Goal: Information Seeking & Learning: Learn about a topic

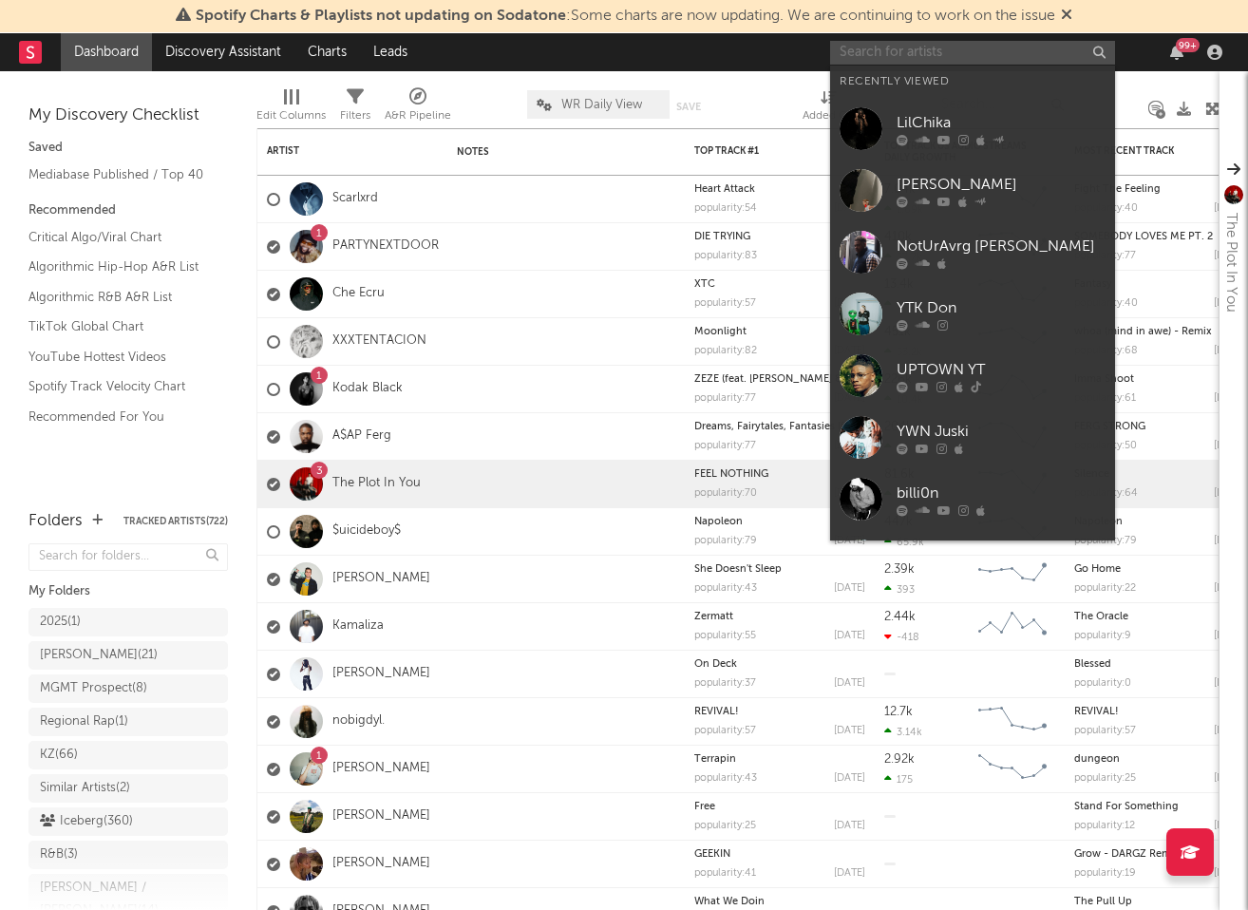
click at [904, 47] on input "text" at bounding box center [972, 53] width 285 height 24
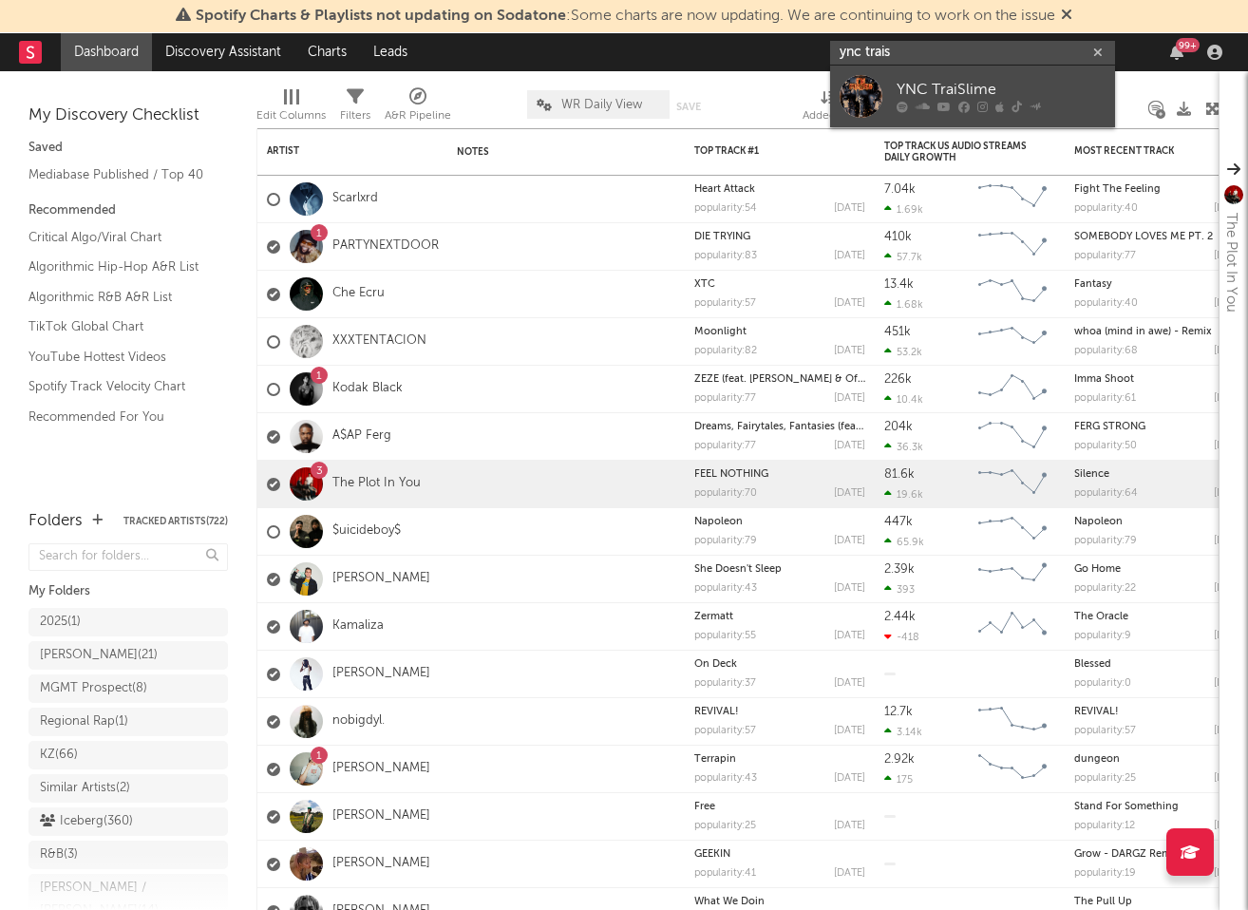
type input "ync trais"
click at [983, 74] on link "YNC TraiSlime" at bounding box center [972, 97] width 285 height 62
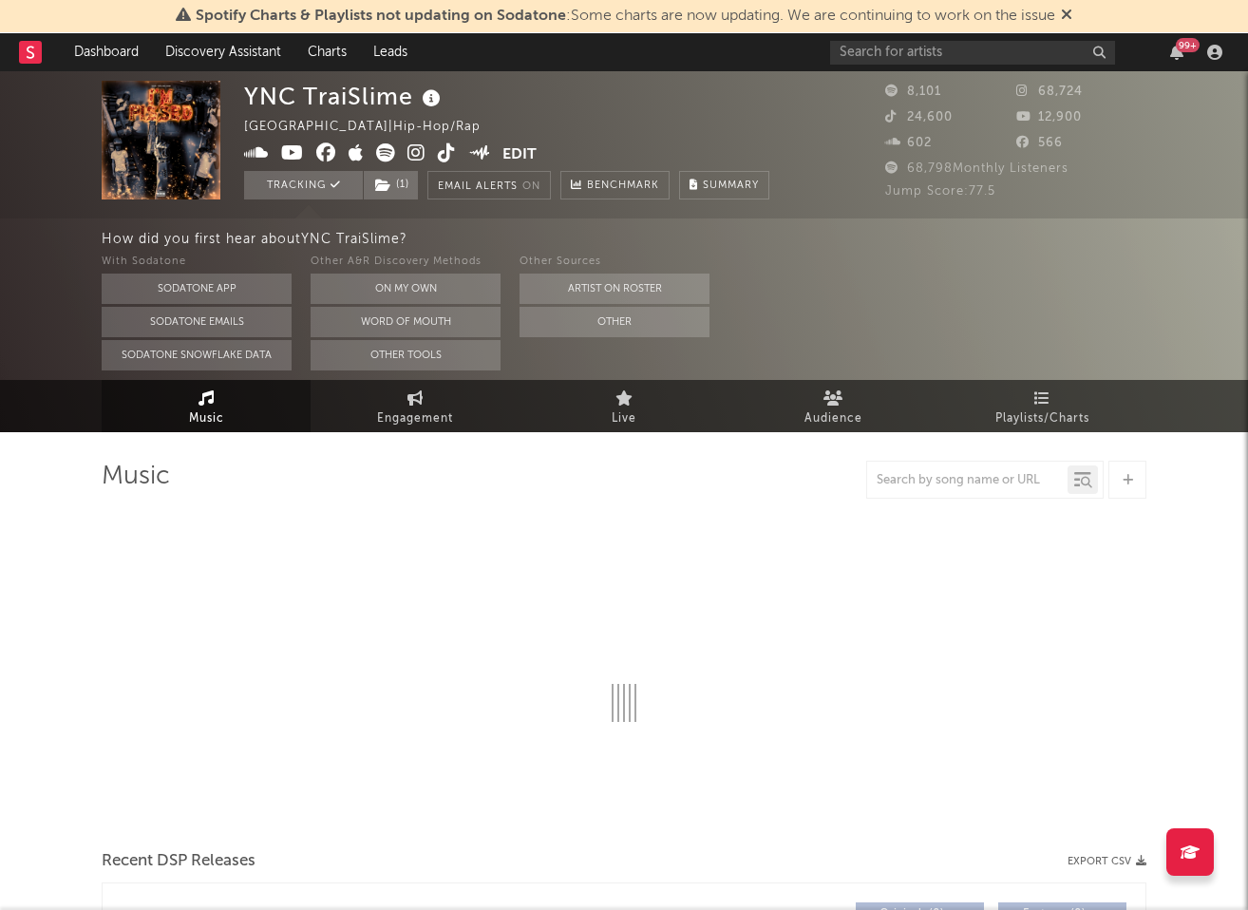
select select "6m"
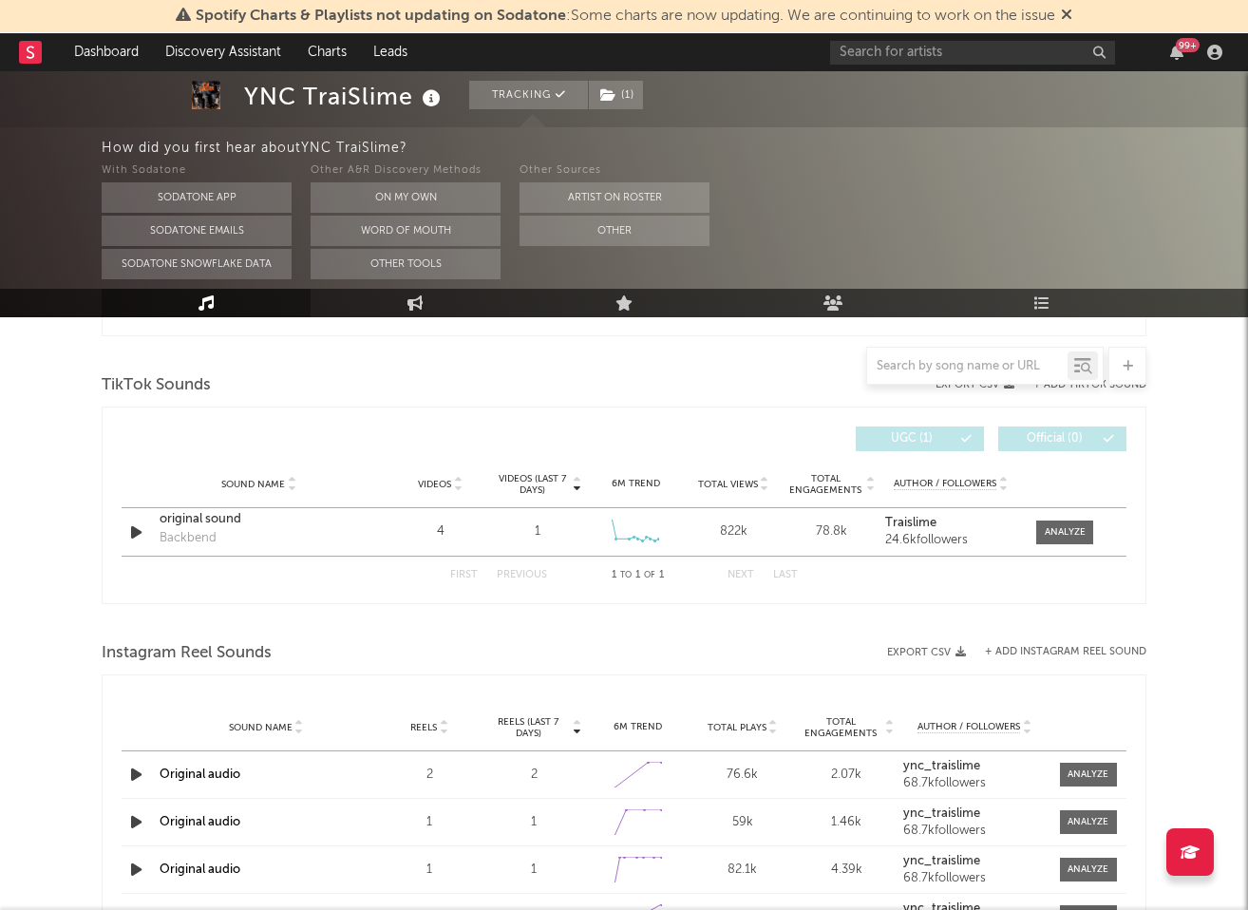
scroll to position [1161, 0]
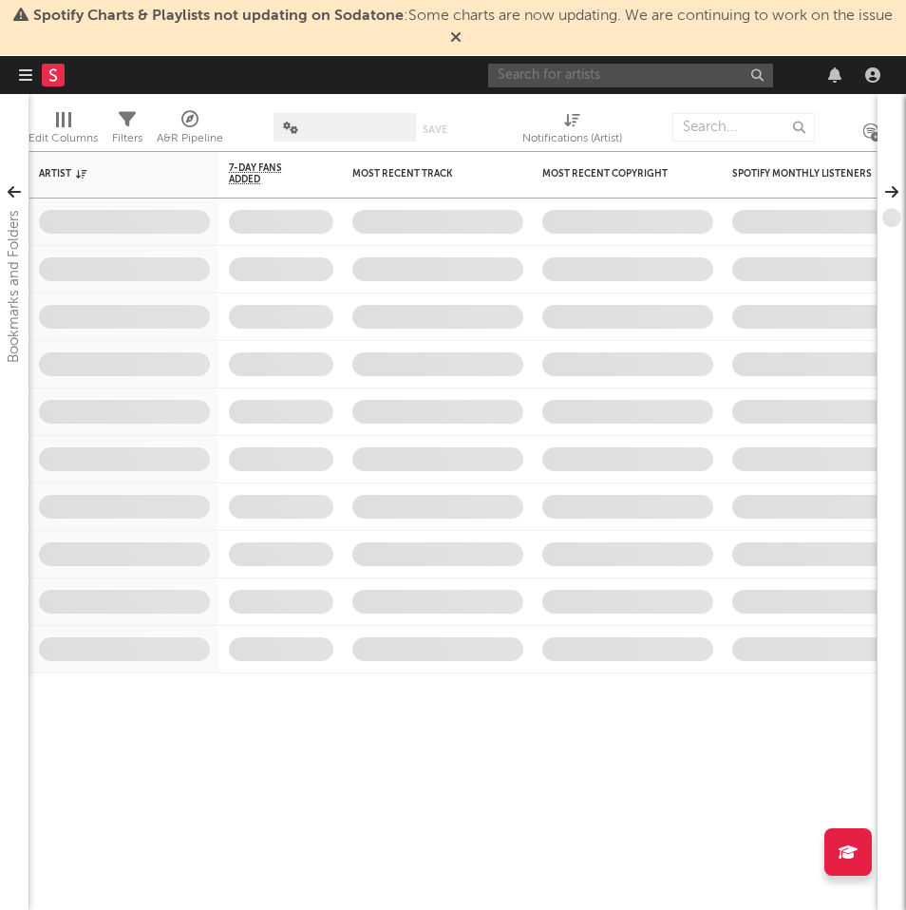
click at [603, 80] on input "text" at bounding box center [630, 76] width 285 height 24
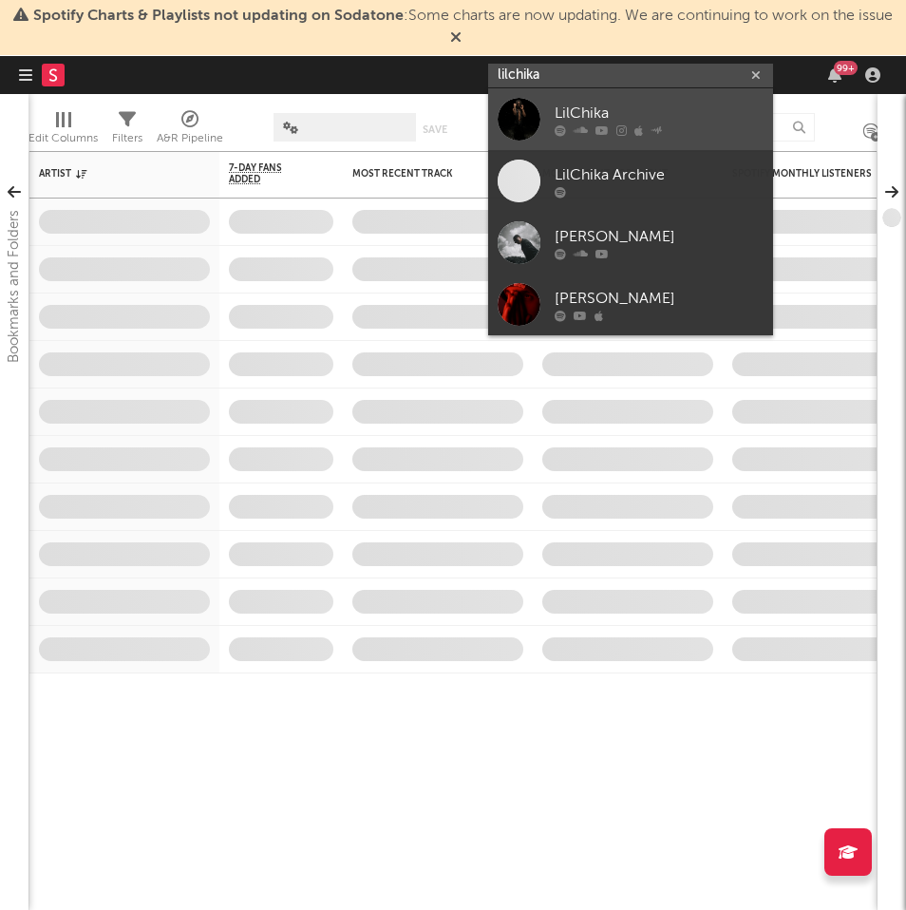
type input "lilchika"
click at [638, 115] on div "LilChika" at bounding box center [659, 113] width 209 height 23
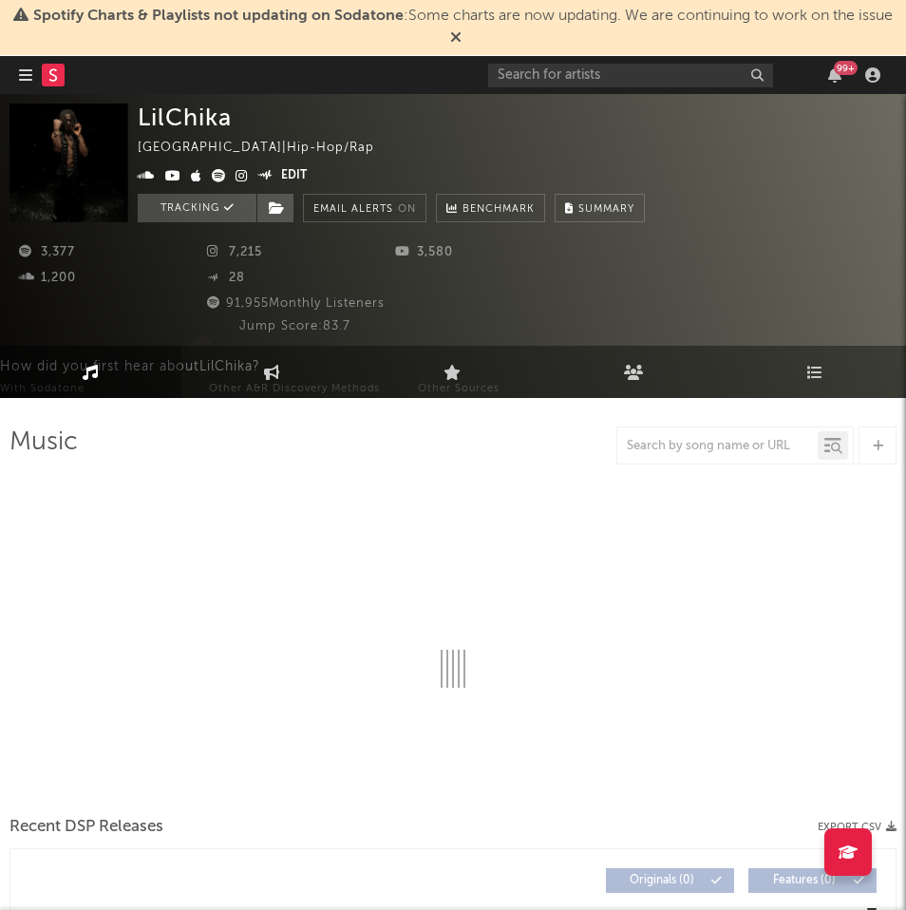
select select "1w"
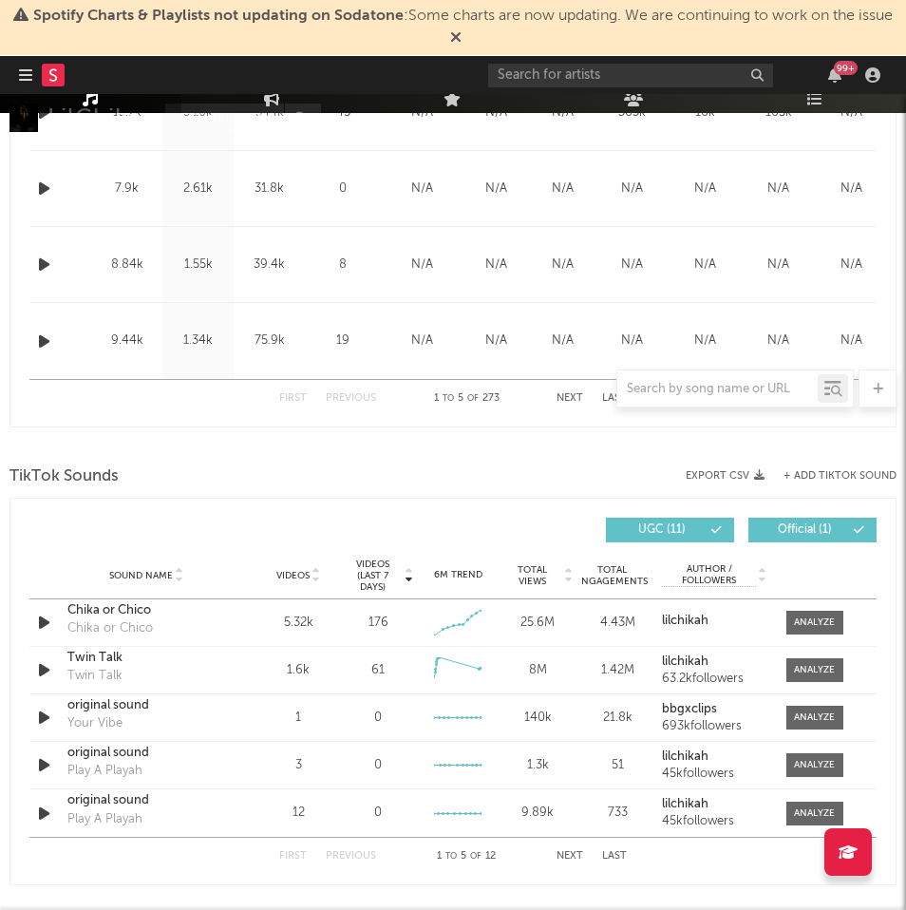
scroll to position [1181, 0]
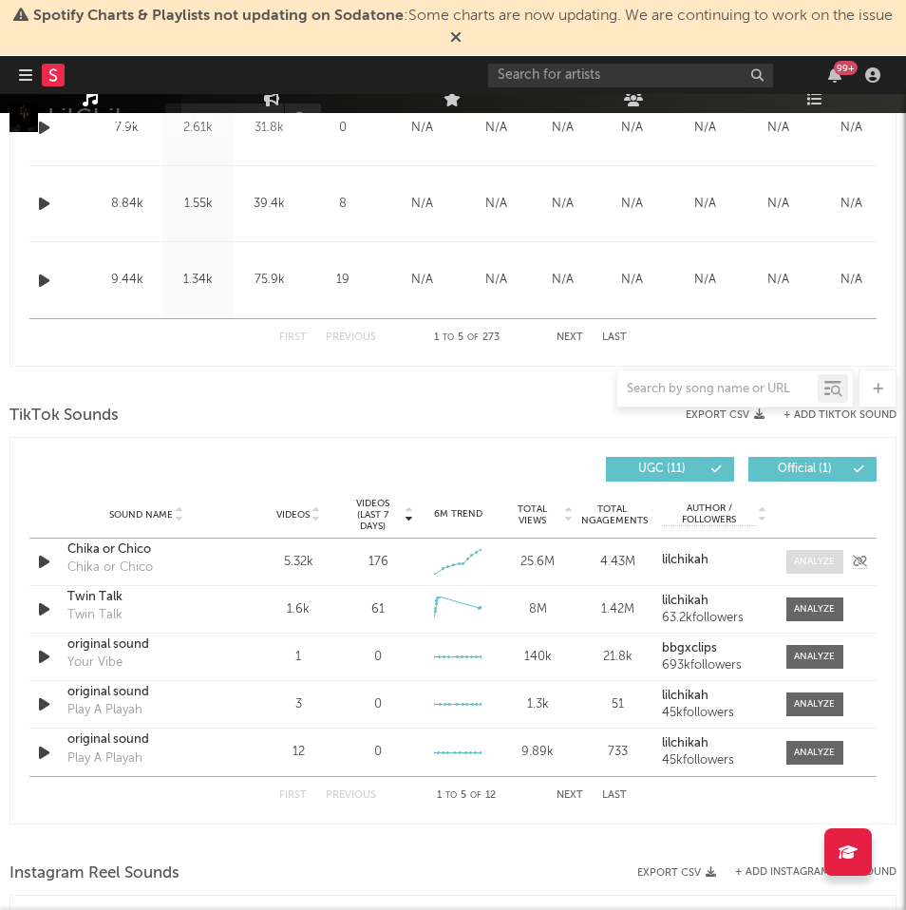
click at [826, 567] on div at bounding box center [814, 562] width 41 height 14
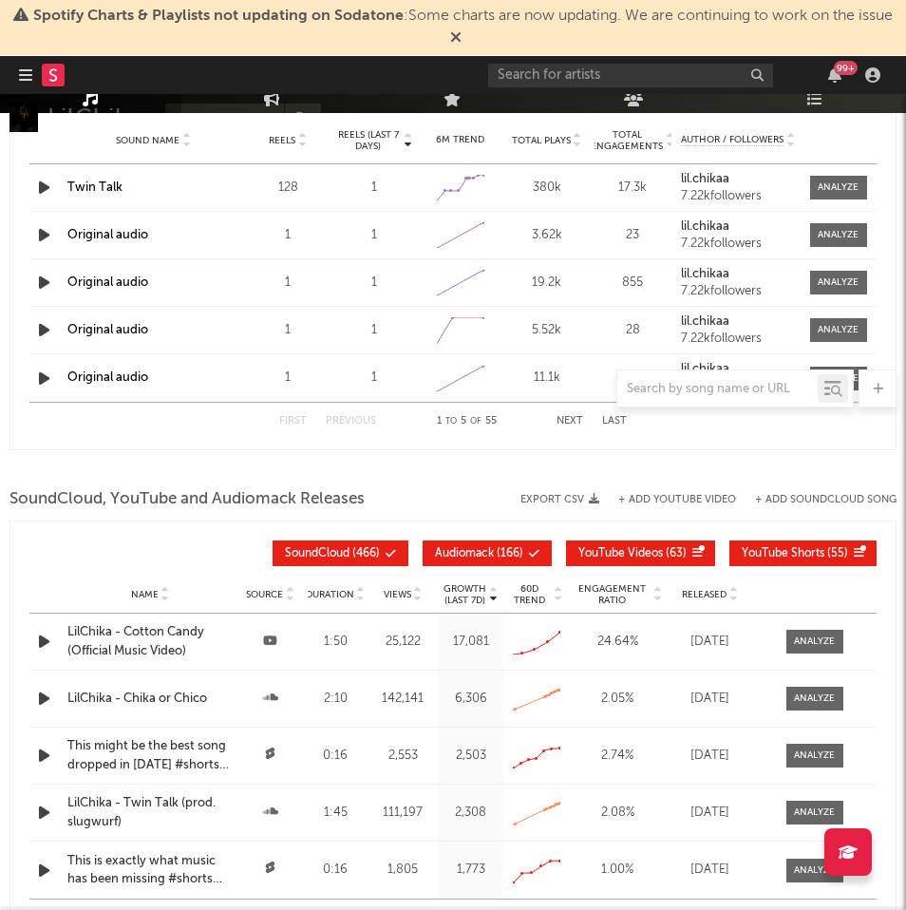
scroll to position [2523, 0]
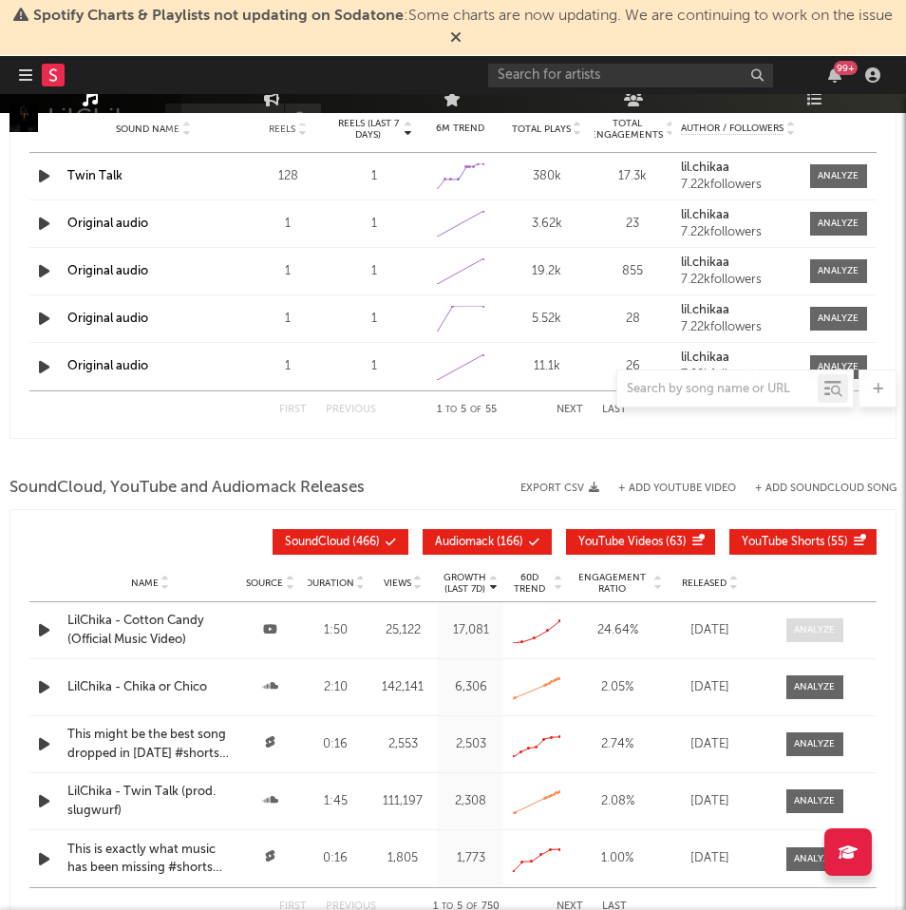
click at [796, 638] on span at bounding box center [815, 630] width 57 height 24
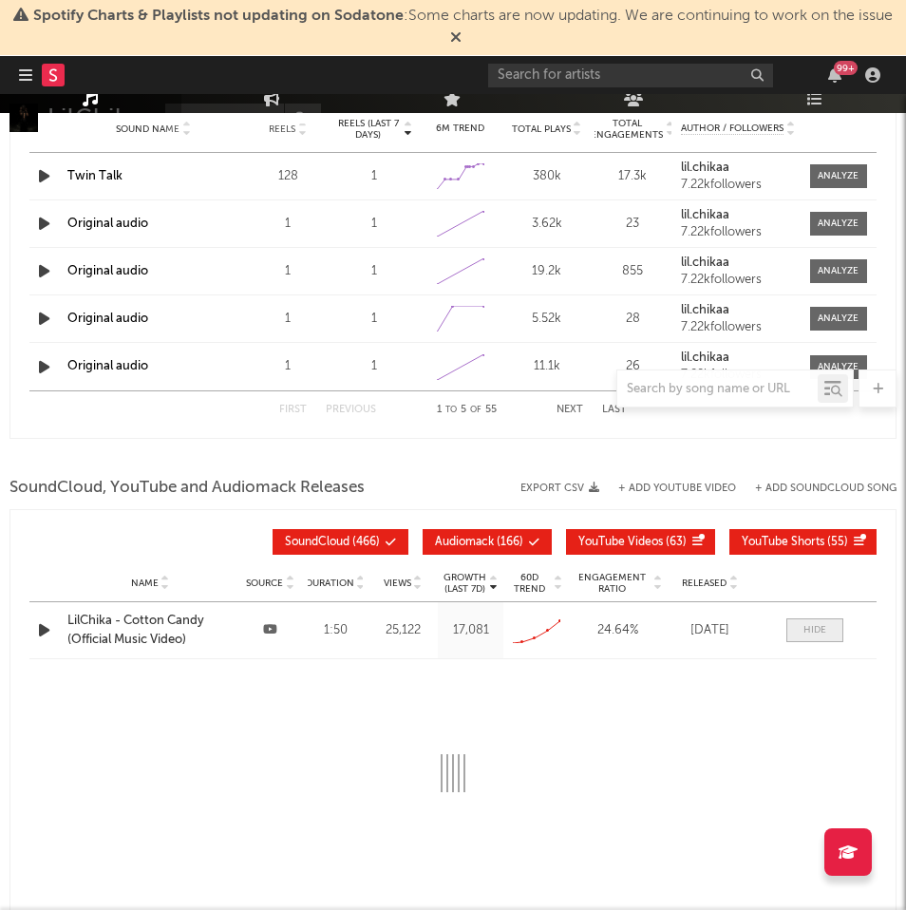
select select "All"
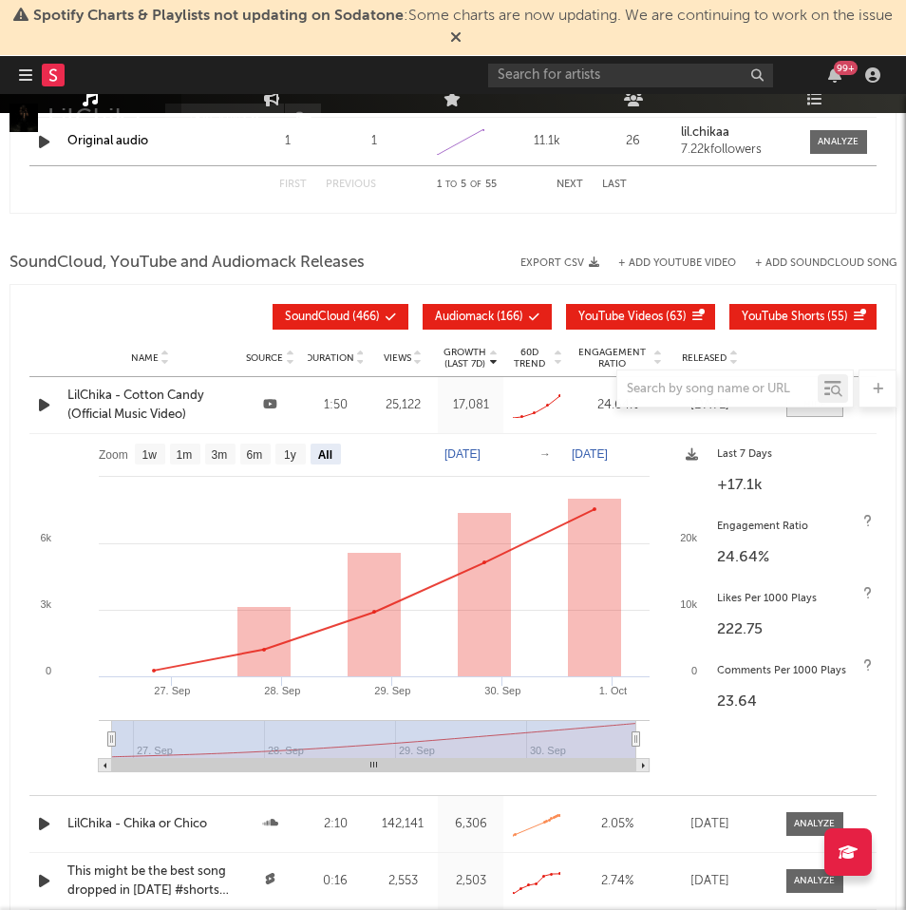
scroll to position [2754, 0]
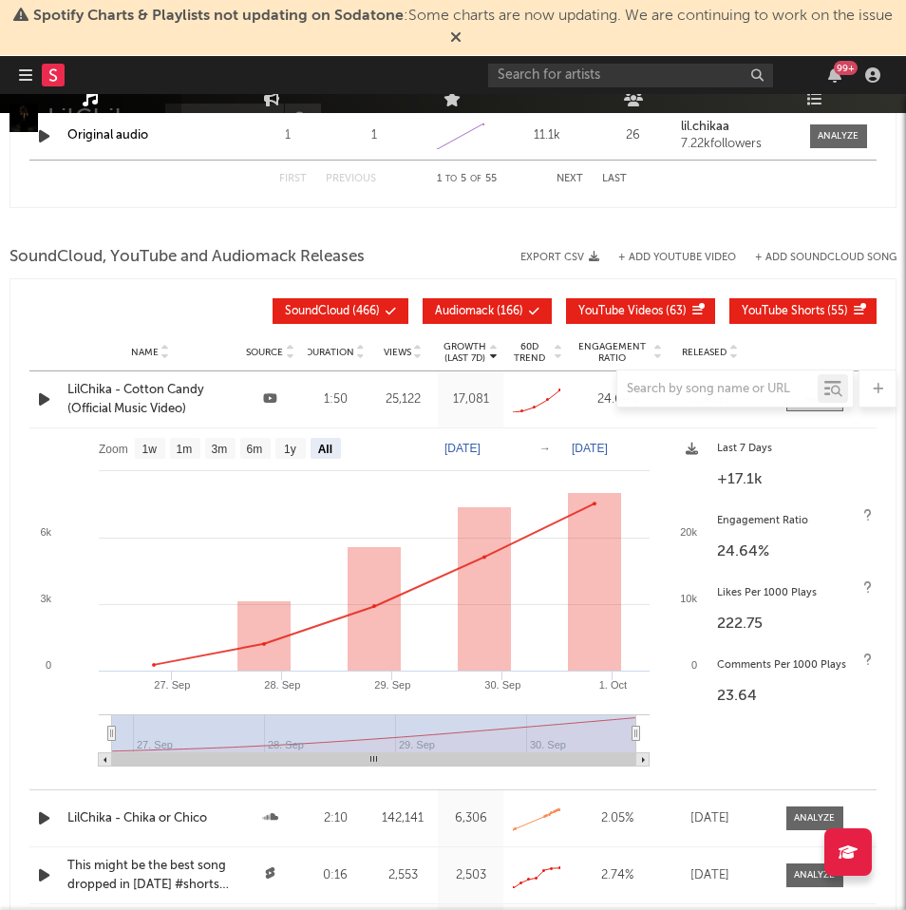
click at [175, 385] on div at bounding box center [452, 389] width 887 height 38
click at [177, 392] on div at bounding box center [452, 389] width 887 height 38
